Goal: Task Accomplishment & Management: Manage account settings

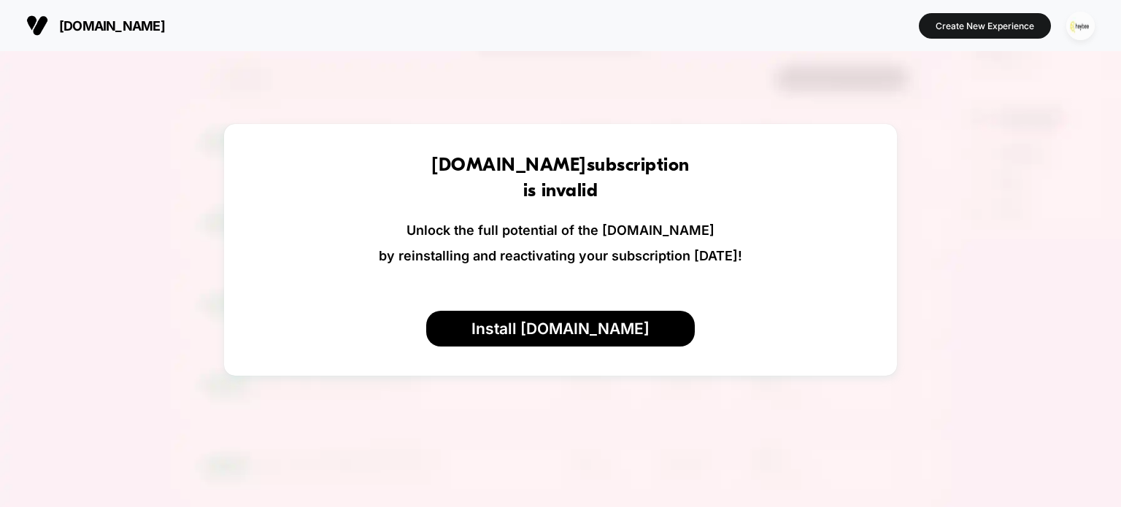
click at [1082, 24] on img "button" at bounding box center [1081, 26] width 28 height 28
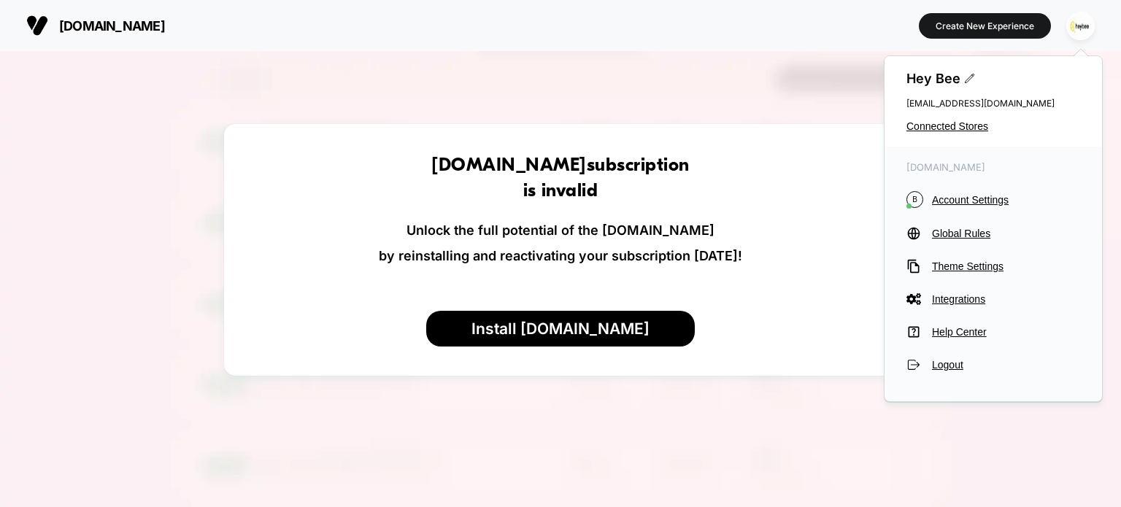
click at [935, 112] on div "Hey Bee [EMAIL_ADDRESS][DOMAIN_NAME] Connected Stores" at bounding box center [994, 101] width 218 height 91
click at [937, 126] on span "Connected Stores" at bounding box center [994, 126] width 174 height 12
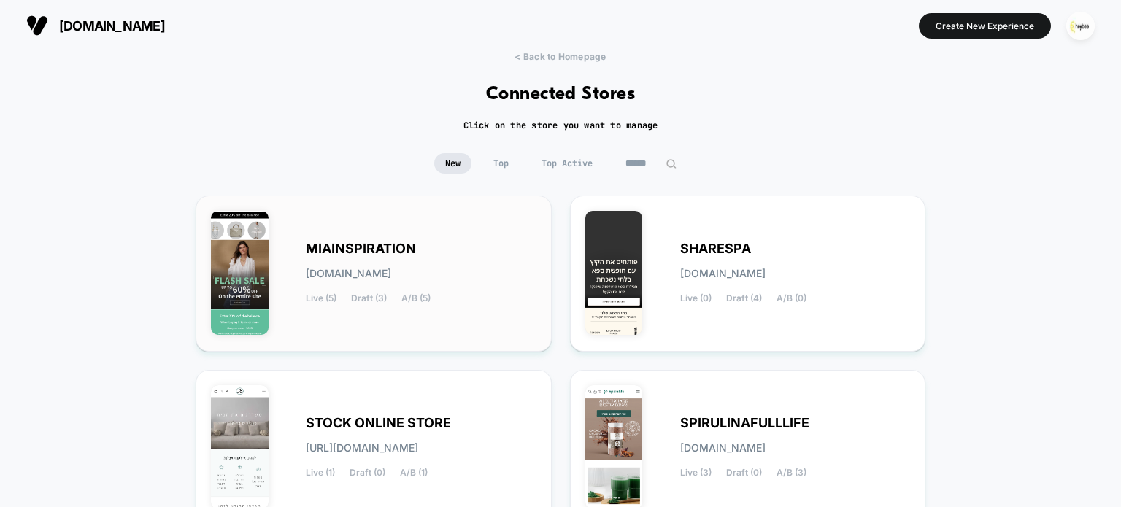
click at [447, 245] on div "MIAINSPIRATION [DOMAIN_NAME] Live (5) Draft (3) A/B (5)" at bounding box center [421, 274] width 231 height 60
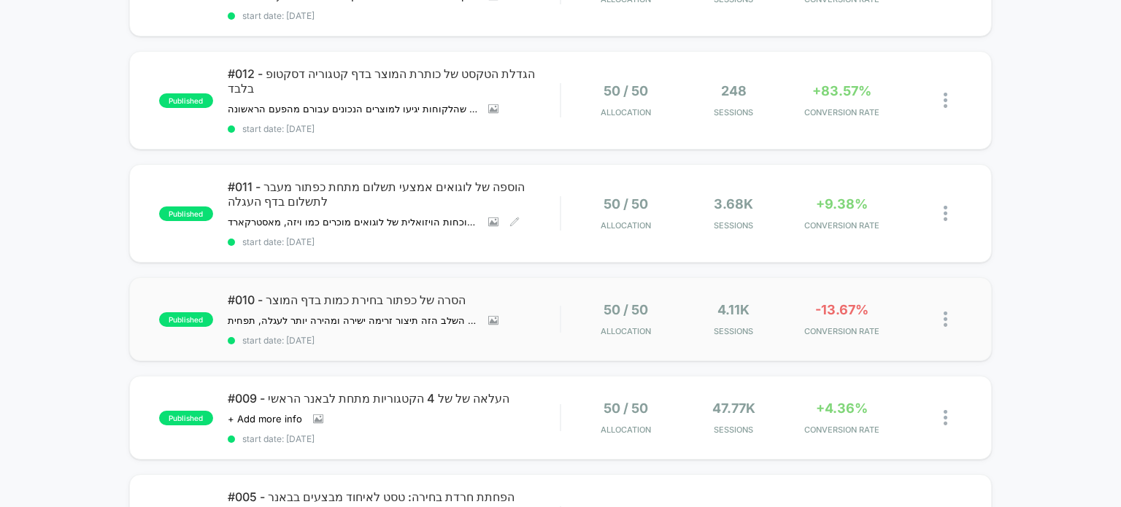
scroll to position [292, 0]
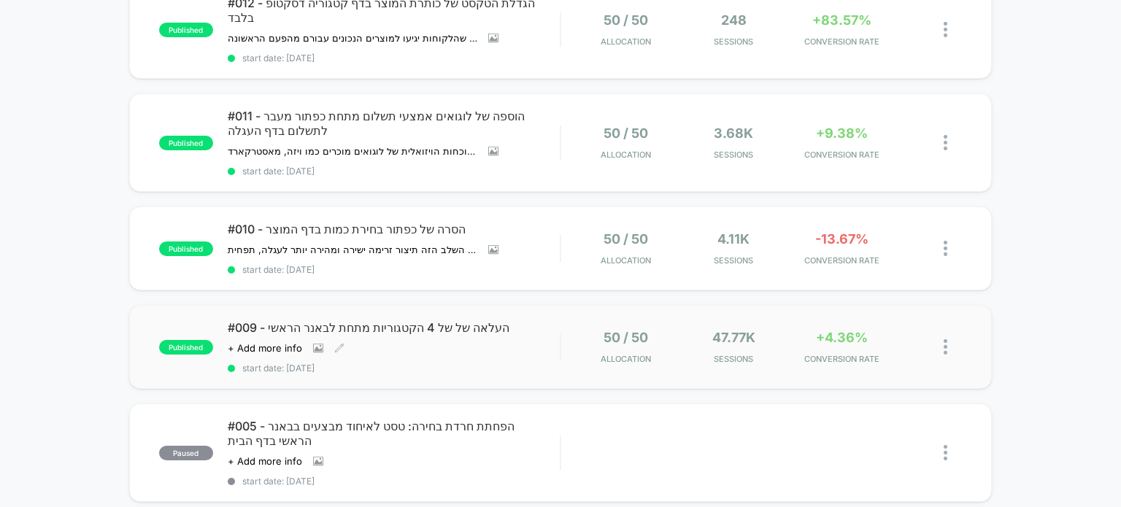
click at [484, 321] on span "#009 - העלאה של של 4 הקטגוריות מתחת לבאנר הראשי" at bounding box center [394, 328] width 333 height 15
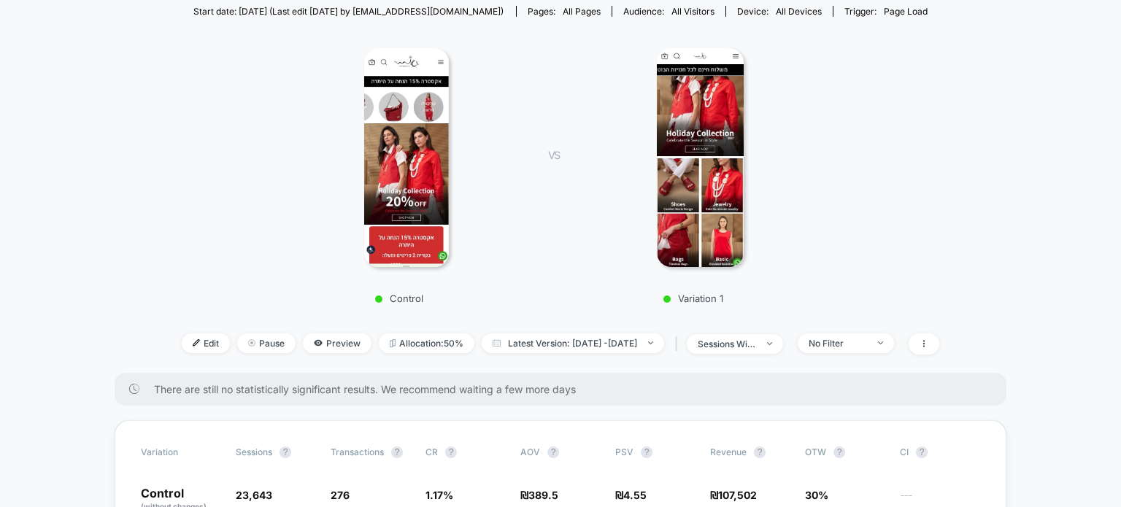
scroll to position [365, 0]
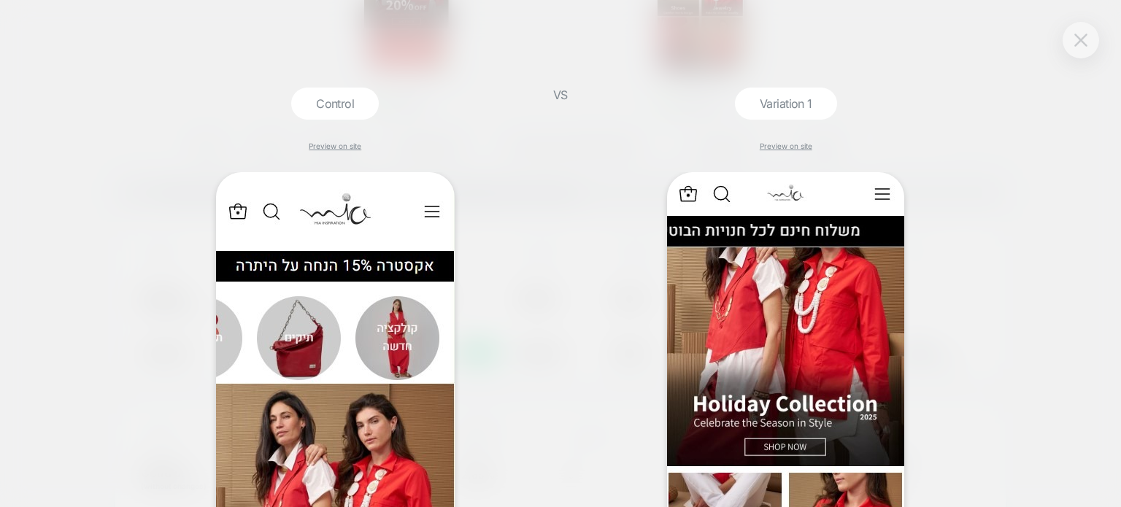
drag, startPoint x: 1062, startPoint y: 34, endPoint x: 1070, endPoint y: 35, distance: 7.3
click at [1070, 35] on div "Control Preview on site VS Variation 1 Preview on site" at bounding box center [560, 253] width 1121 height 507
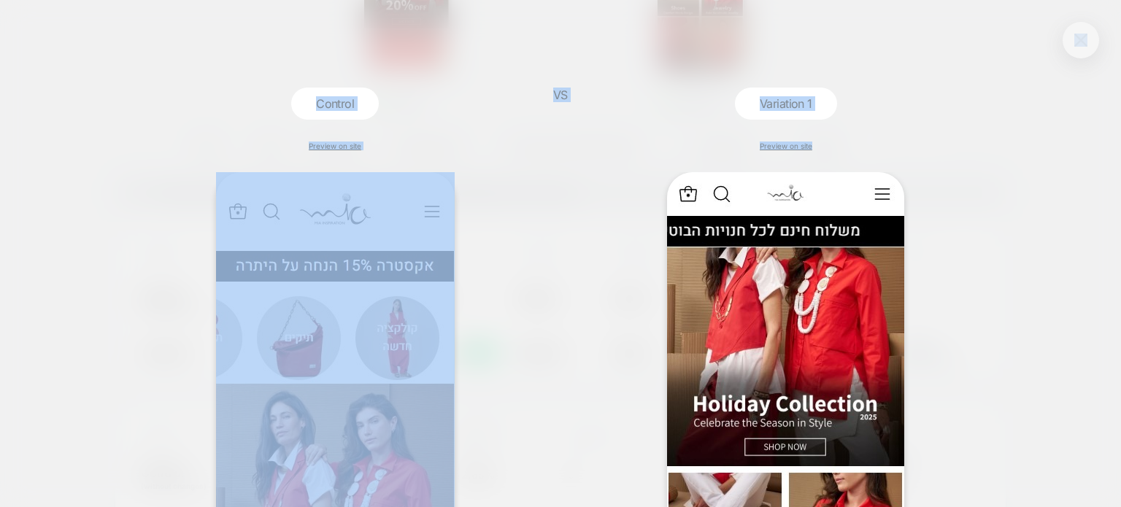
click at [1086, 35] on img at bounding box center [1081, 40] width 13 height 12
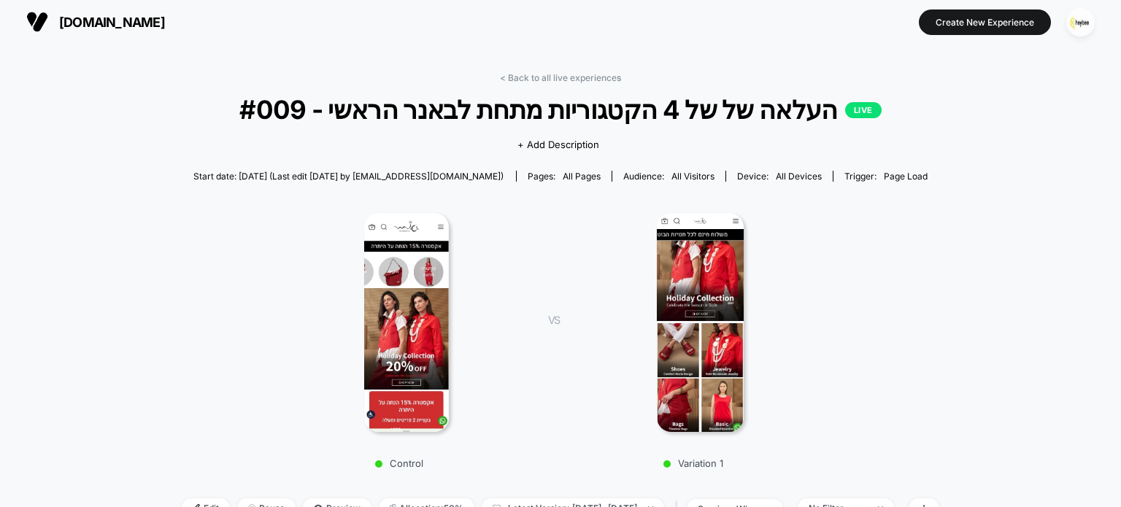
scroll to position [0, 0]
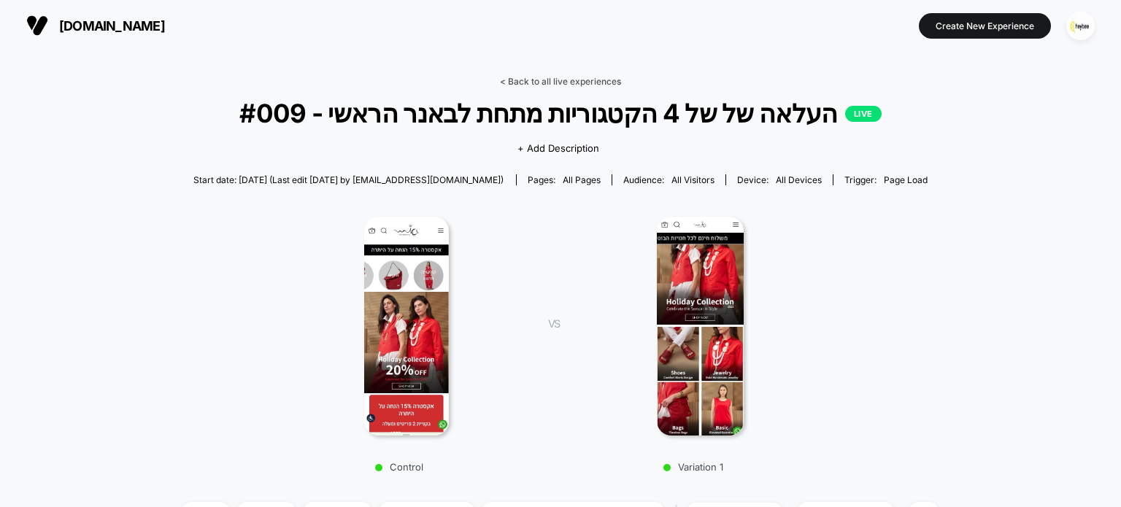
click at [587, 76] on link "< Back to all live experiences" at bounding box center [560, 81] width 121 height 11
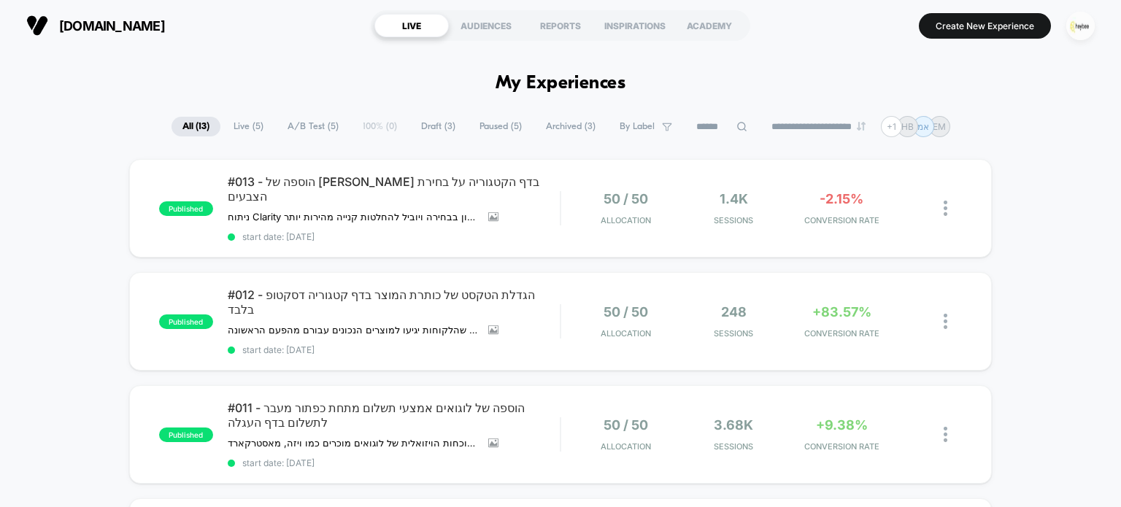
click at [1078, 23] on img "button" at bounding box center [1081, 26] width 28 height 28
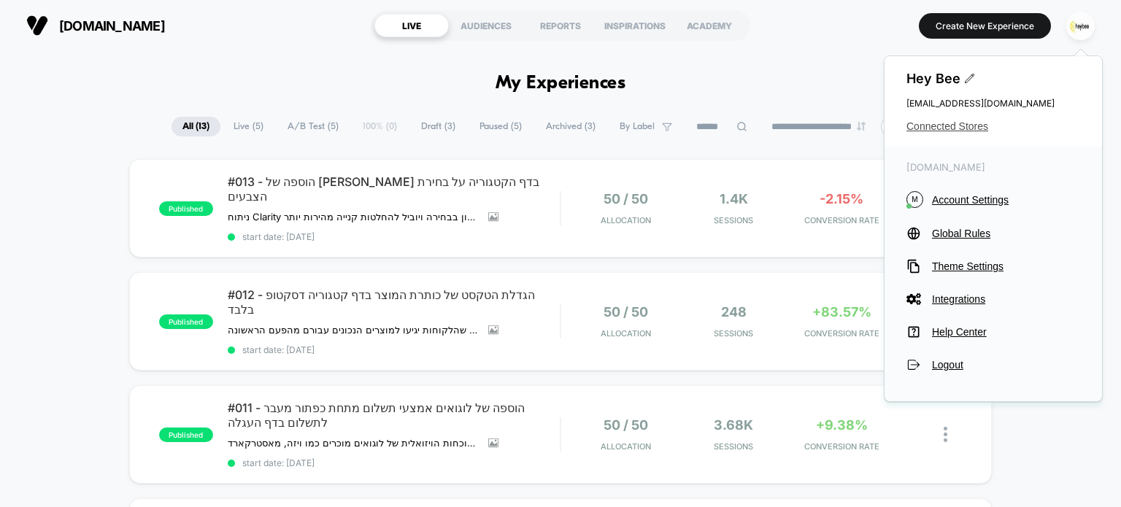
click at [952, 131] on span "Connected Stores" at bounding box center [994, 126] width 174 height 12
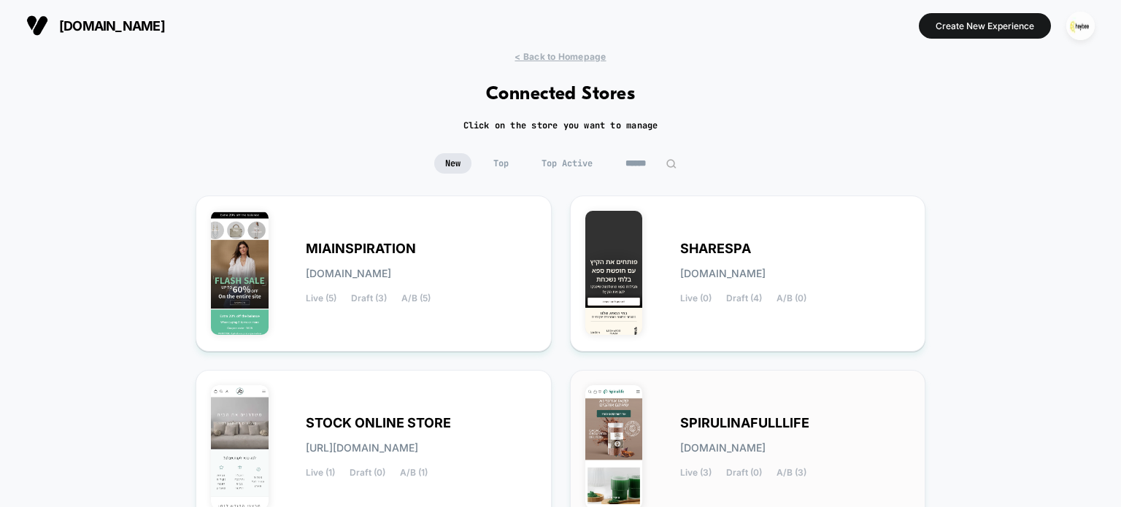
click at [756, 437] on div "SPIRULINAFULLLIFE [DOMAIN_NAME] Live (3) Draft (0) A/B (3)" at bounding box center [795, 448] width 231 height 60
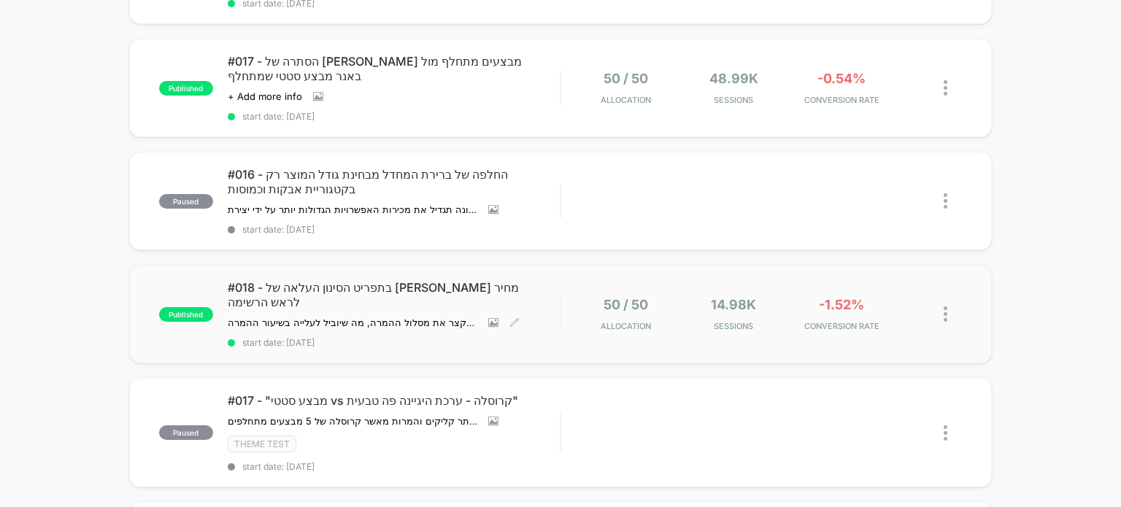
scroll to position [73, 0]
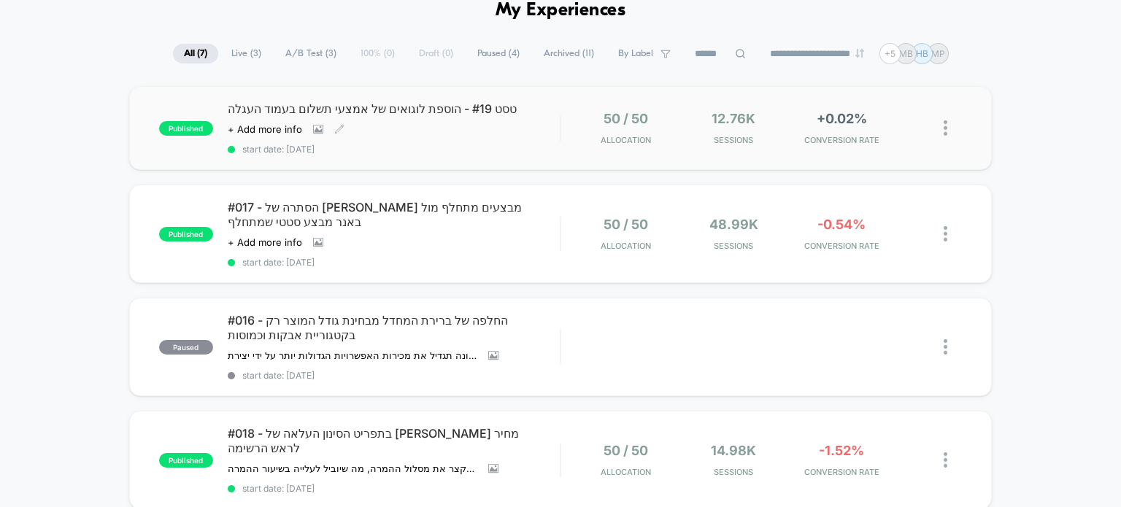
click at [472, 118] on div "טסט #19 - הוספת לוגואים של אמצעי תשלום בעמוד העגלה Click to view images Click t…" at bounding box center [394, 127] width 333 height 53
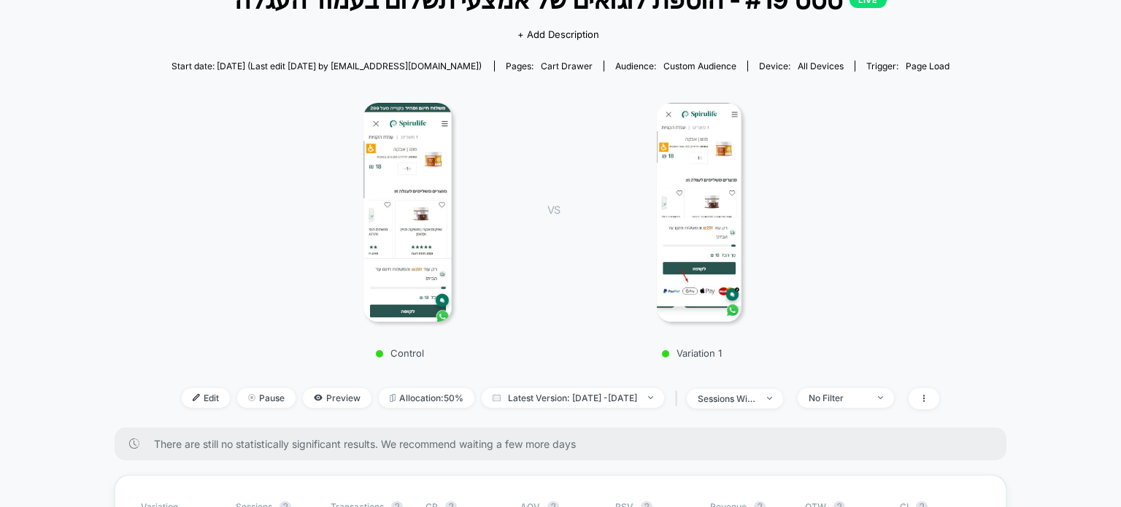
scroll to position [365, 0]
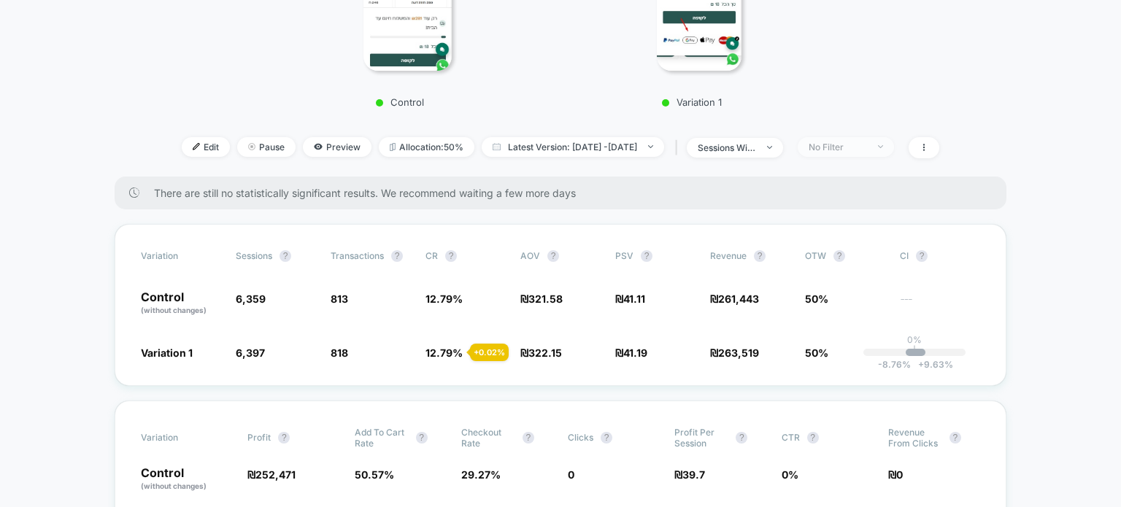
click at [853, 153] on span "No Filter" at bounding box center [846, 147] width 96 height 20
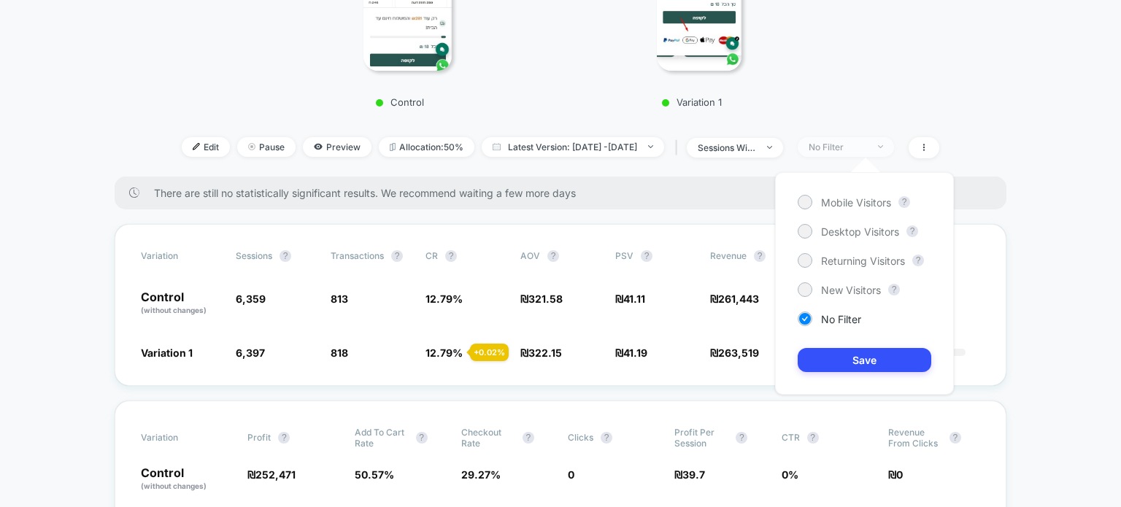
click at [853, 153] on span "No Filter" at bounding box center [846, 147] width 96 height 20
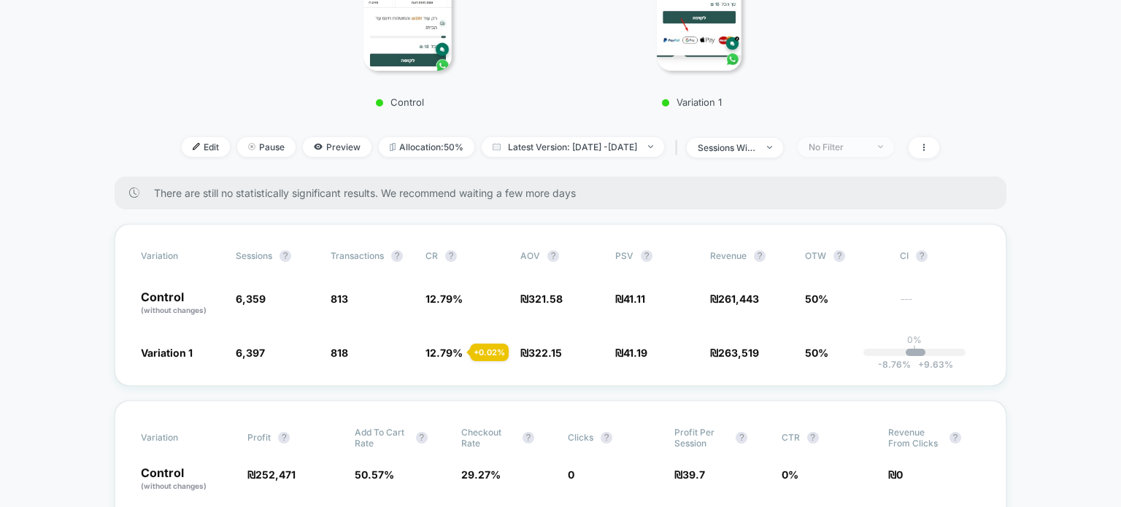
click at [853, 153] on span "No Filter" at bounding box center [846, 147] width 96 height 20
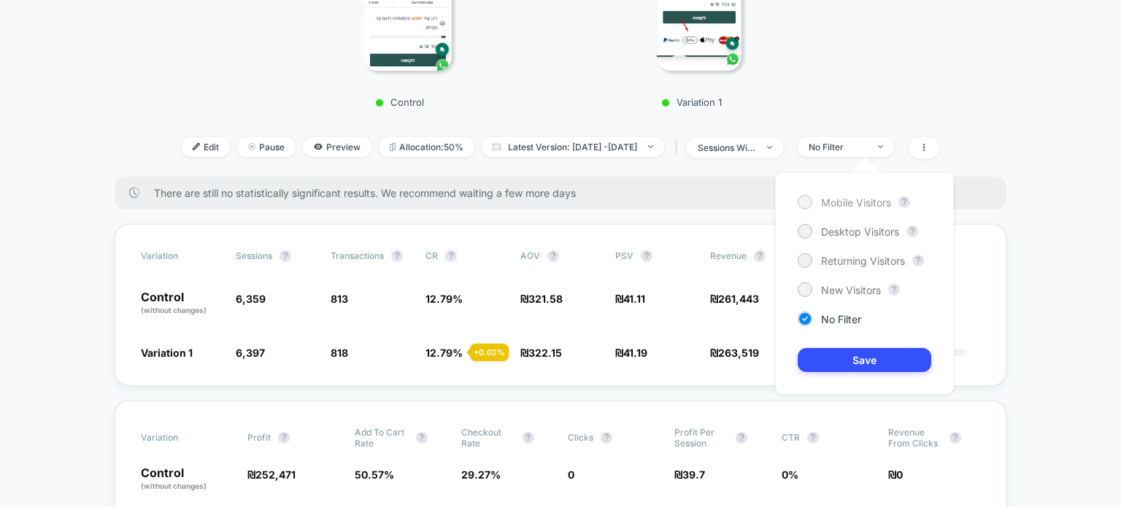
click at [832, 206] on span "Mobile Visitors" at bounding box center [856, 202] width 70 height 12
click at [832, 353] on button "Save" at bounding box center [865, 360] width 134 height 24
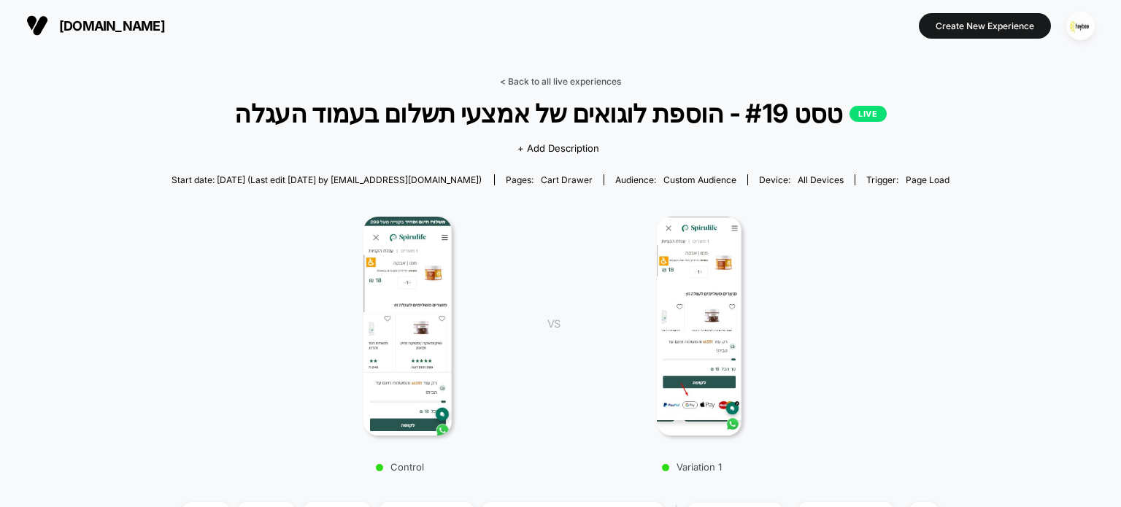
click at [584, 84] on link "< Back to all live experiences" at bounding box center [560, 81] width 121 height 11
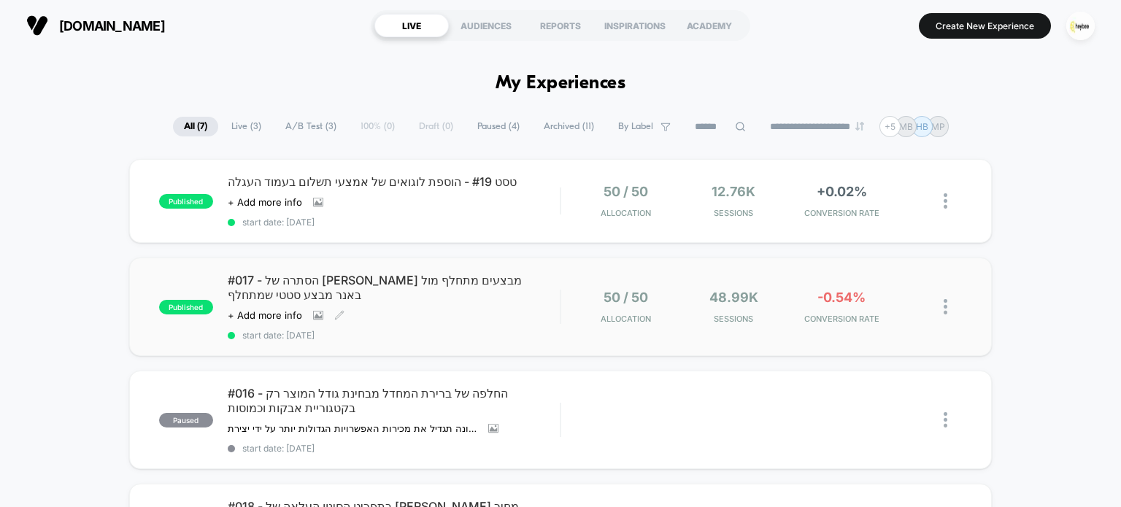
click at [467, 291] on div "#017 - הסתרה של [PERSON_NAME] מבצעים מתחלף מול באנר מבצע סטטי שמתחלף Click to v…" at bounding box center [394, 307] width 333 height 68
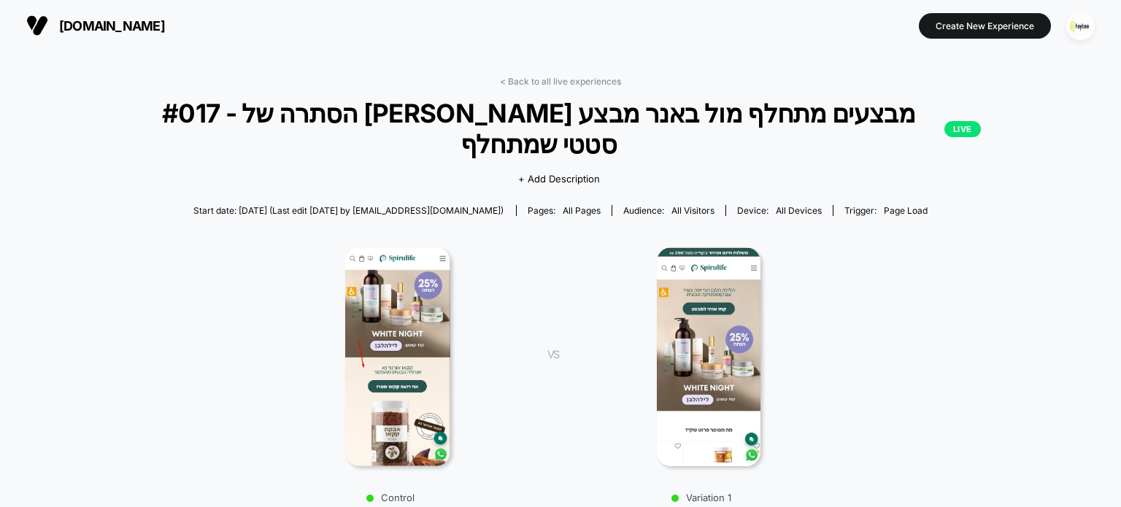
drag, startPoint x: 894, startPoint y: 309, endPoint x: 733, endPoint y: 282, distance: 163.6
click at [894, 309] on div "Control VS Variation 1" at bounding box center [553, 371] width 935 height 280
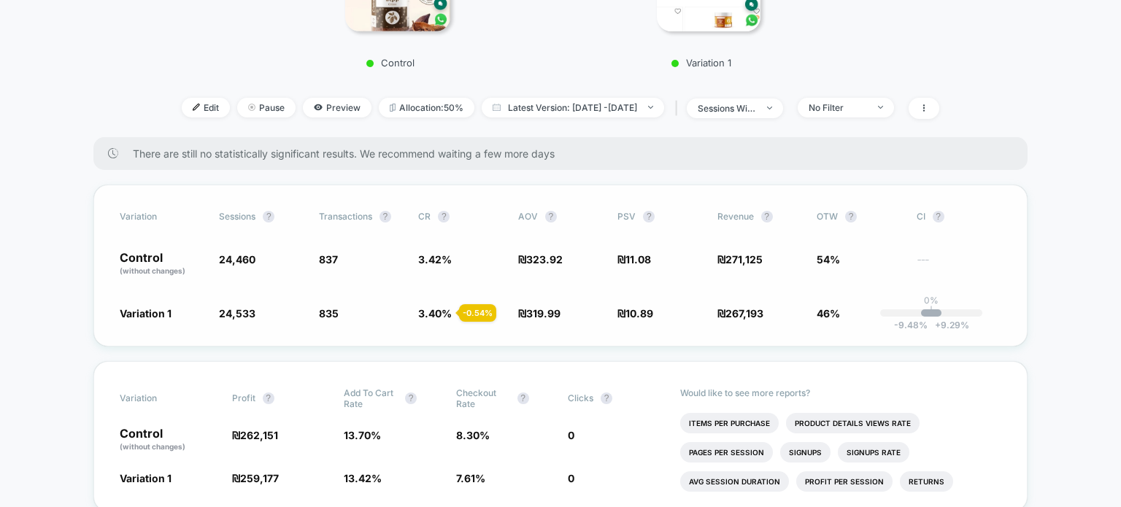
scroll to position [438, 0]
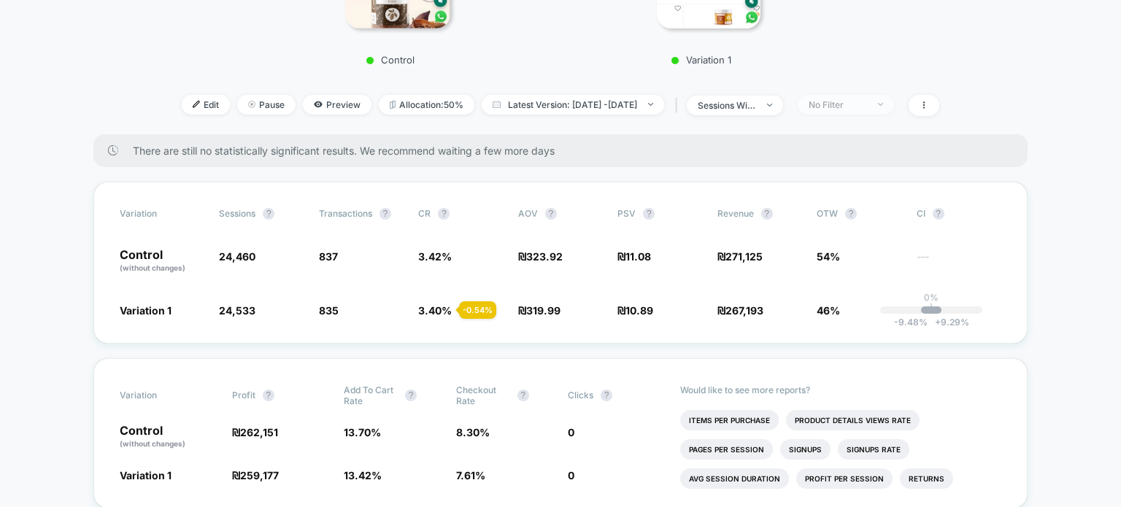
click at [845, 95] on span "No Filter" at bounding box center [846, 105] width 96 height 20
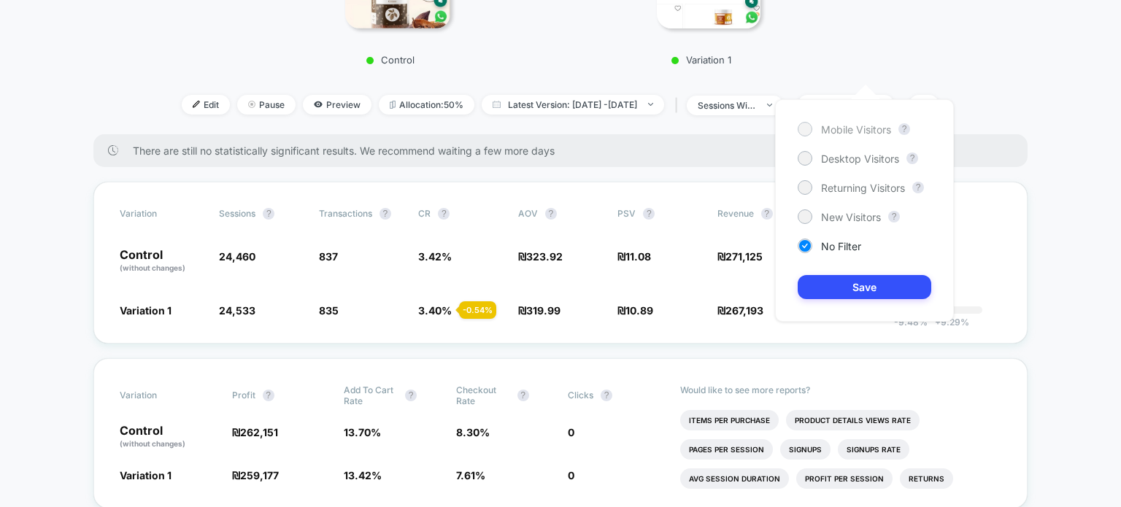
click at [856, 129] on span "Mobile Visitors" at bounding box center [856, 129] width 70 height 12
click at [858, 296] on button "Save" at bounding box center [865, 287] width 134 height 24
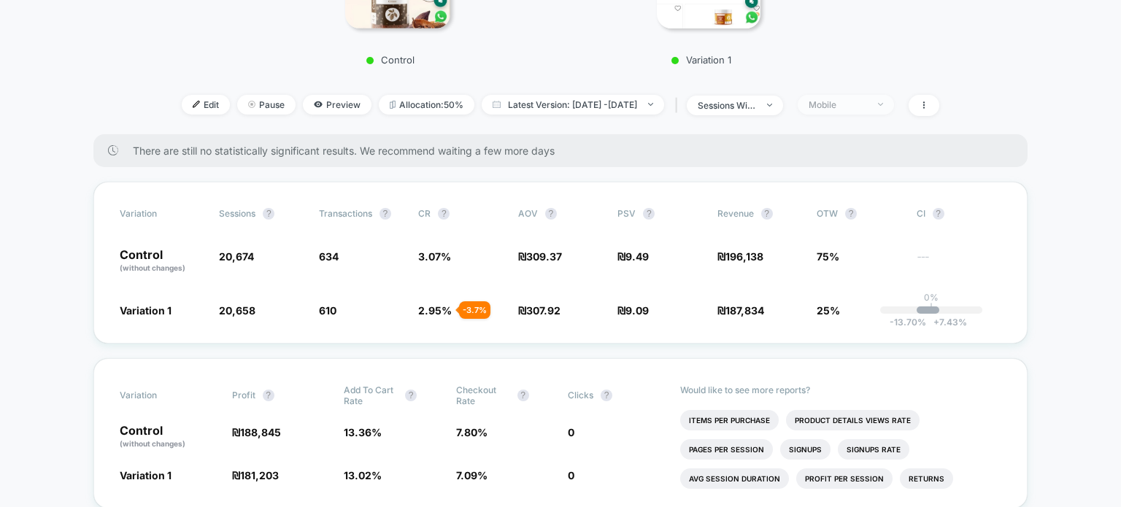
click at [894, 95] on span "Mobile" at bounding box center [846, 105] width 96 height 20
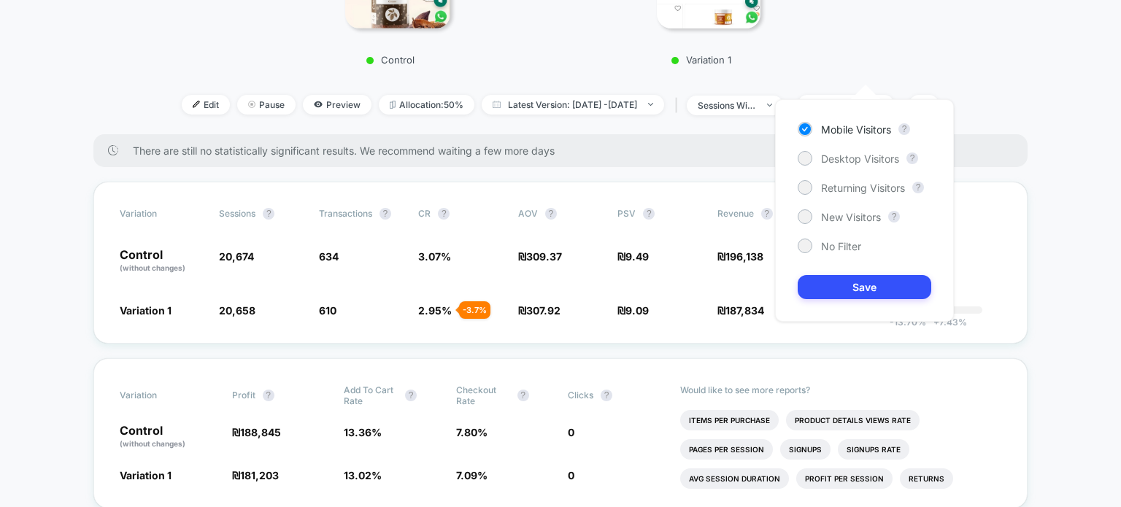
drag, startPoint x: 873, startPoint y: 157, endPoint x: 872, endPoint y: 233, distance: 75.9
click at [873, 157] on span "Desktop Visitors" at bounding box center [860, 159] width 78 height 12
click at [876, 288] on button "Save" at bounding box center [865, 287] width 134 height 24
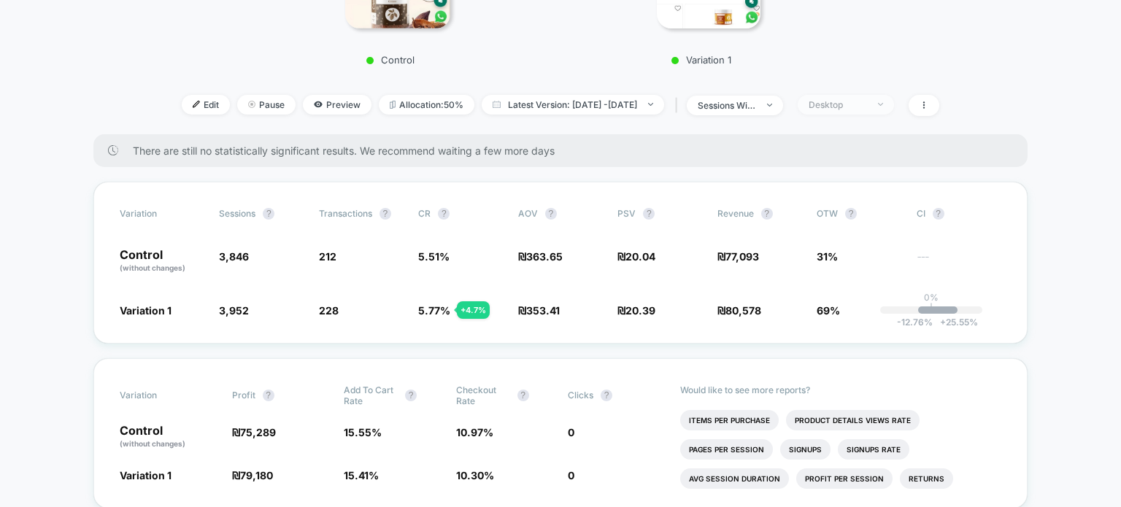
click at [878, 95] on span "Desktop" at bounding box center [846, 105] width 96 height 20
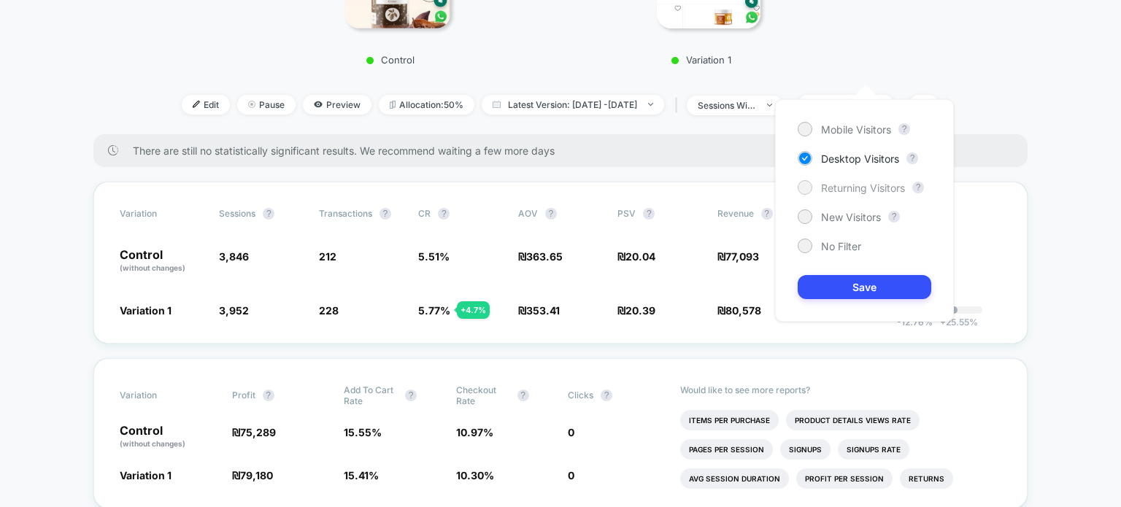
drag, startPoint x: 875, startPoint y: 181, endPoint x: 875, endPoint y: 190, distance: 8.8
click at [875, 183] on span "Returning Visitors" at bounding box center [863, 188] width 84 height 12
drag, startPoint x: 870, startPoint y: 285, endPoint x: 785, endPoint y: 283, distance: 85.5
click at [867, 288] on button "Save" at bounding box center [865, 287] width 134 height 24
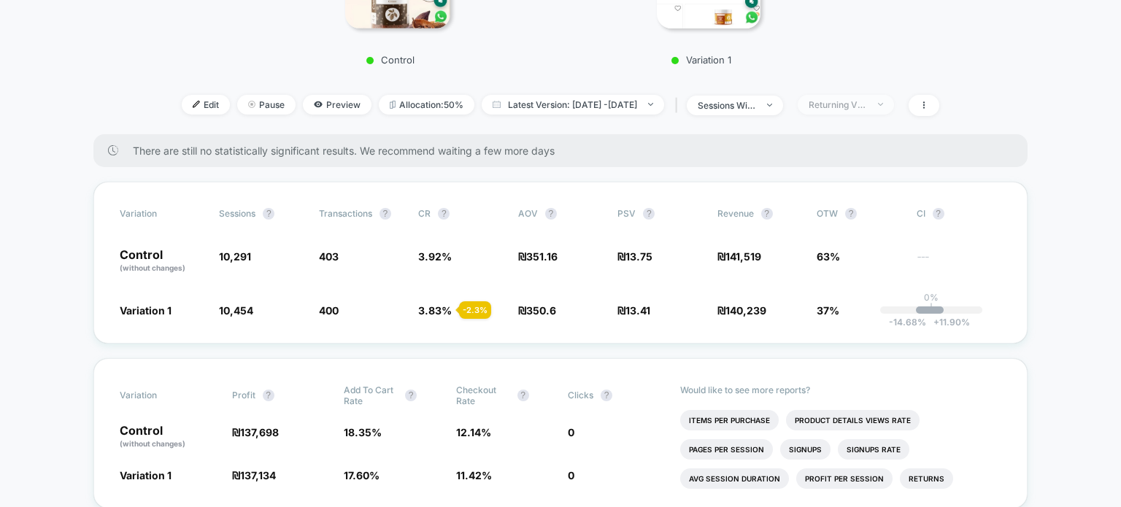
click at [867, 99] on div "Returning Visitors" at bounding box center [838, 104] width 58 height 11
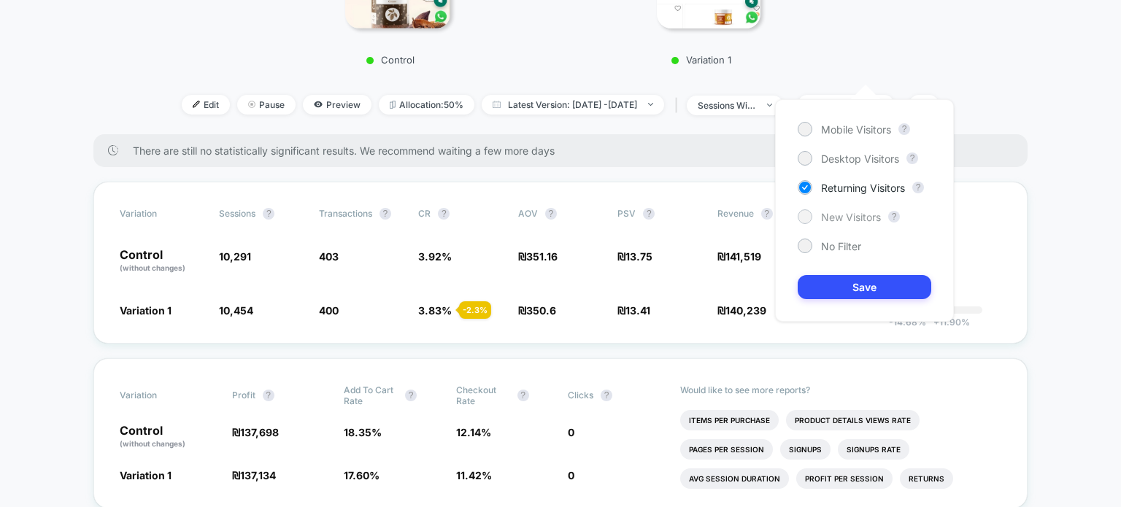
click at [857, 221] on span "New Visitors" at bounding box center [851, 217] width 60 height 12
click at [871, 294] on button "Save" at bounding box center [865, 287] width 134 height 24
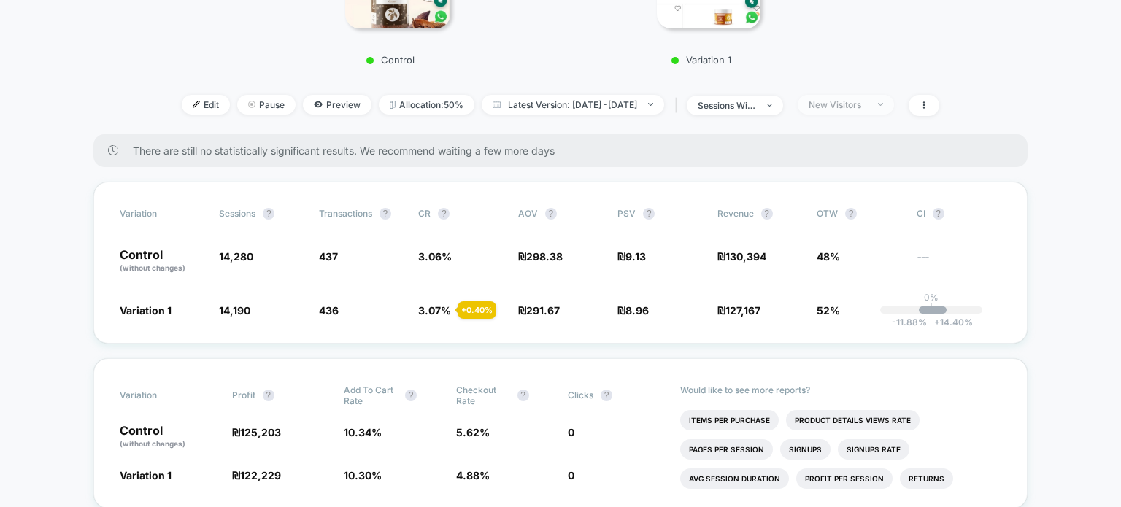
click at [882, 95] on span "New Visitors" at bounding box center [846, 105] width 96 height 20
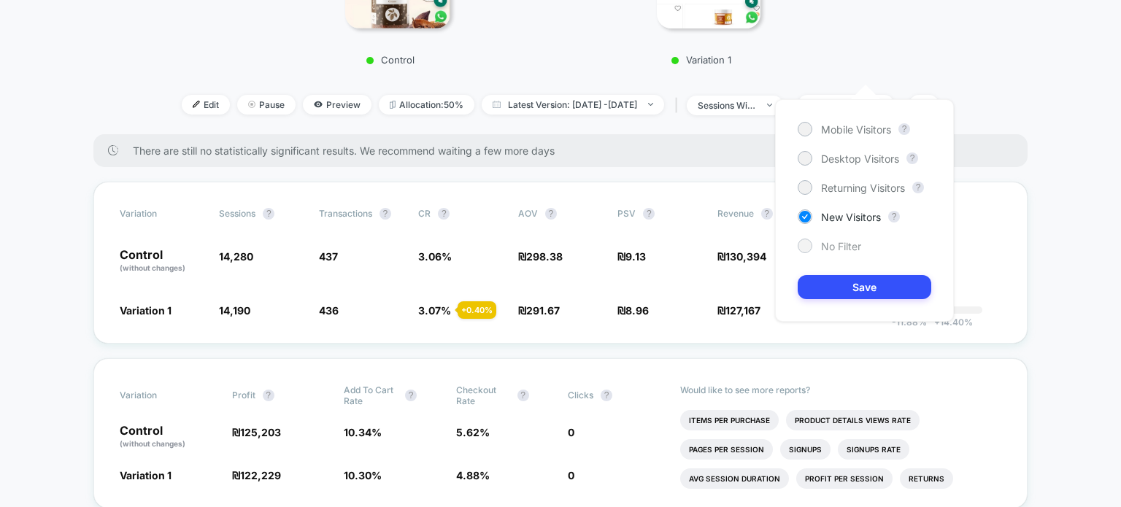
click at [859, 242] on span "No Filter" at bounding box center [841, 246] width 40 height 12
drag, startPoint x: 857, startPoint y: 274, endPoint x: 856, endPoint y: 282, distance: 8.2
click at [856, 279] on div "Mobile Visitors ? Desktop Visitors ? Returning Visitors ? New Visitors ? No Fil…" at bounding box center [864, 210] width 179 height 223
click at [856, 286] on button "Save" at bounding box center [865, 287] width 134 height 24
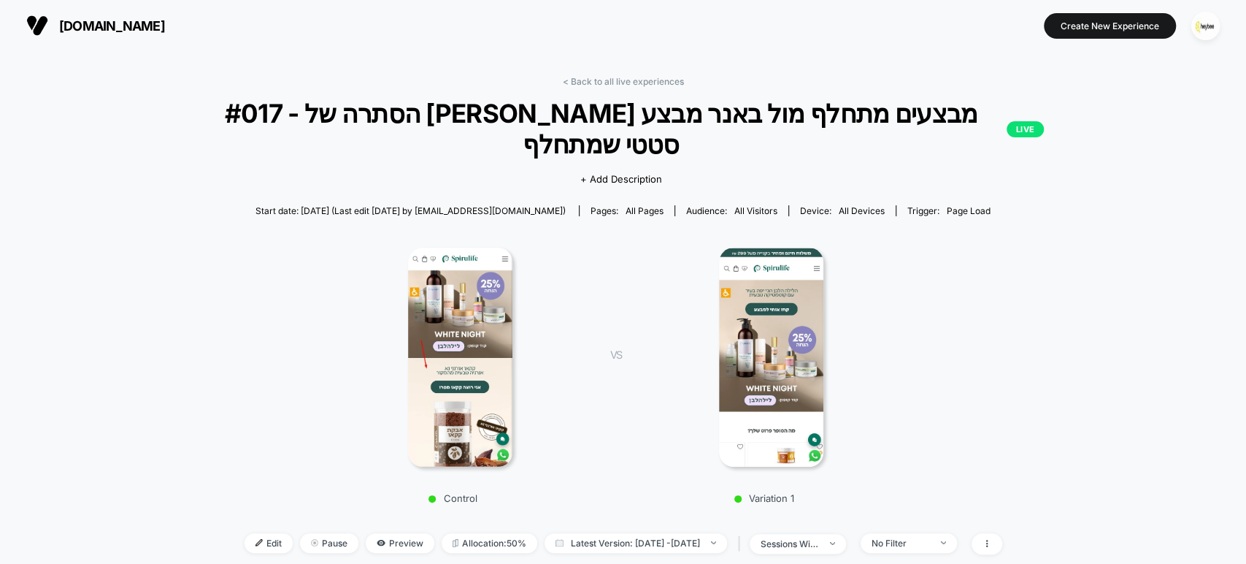
click at [461, 261] on img at bounding box center [460, 357] width 104 height 219
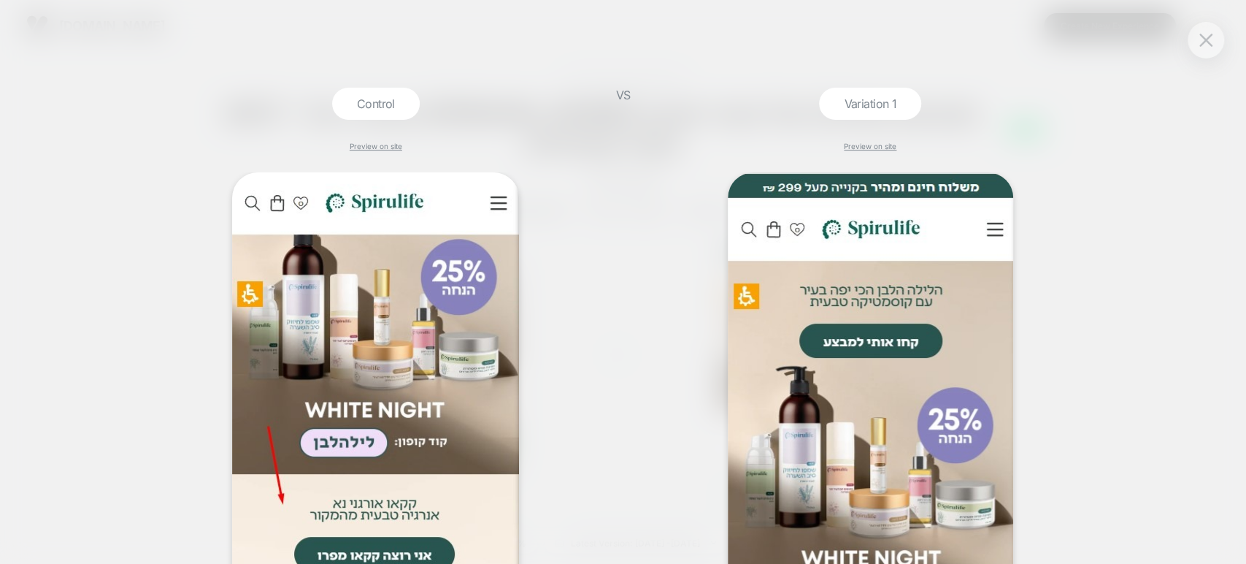
click at [1121, 377] on div "Control Preview on site VS Variation 1 Preview on site" at bounding box center [623, 282] width 1246 height 564
